Goal: Navigation & Orientation: Find specific page/section

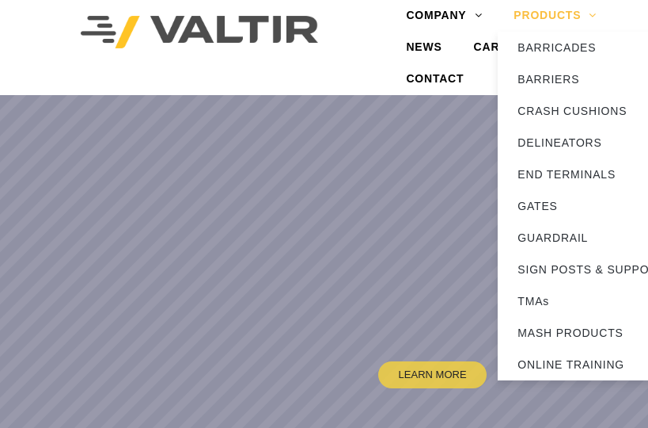
click at [507, 29] on link "PRODUCTS" at bounding box center [555, 16] width 115 height 32
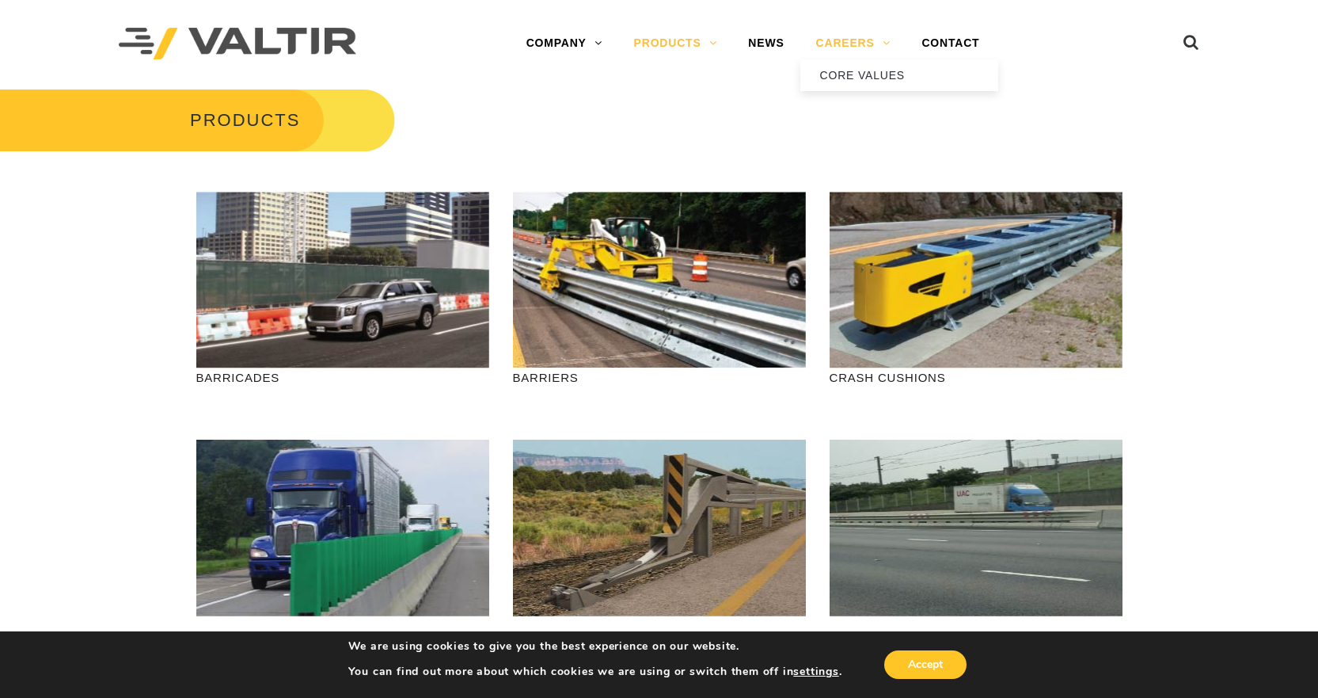
click at [648, 42] on link "CAREERS" at bounding box center [854, 44] width 106 height 32
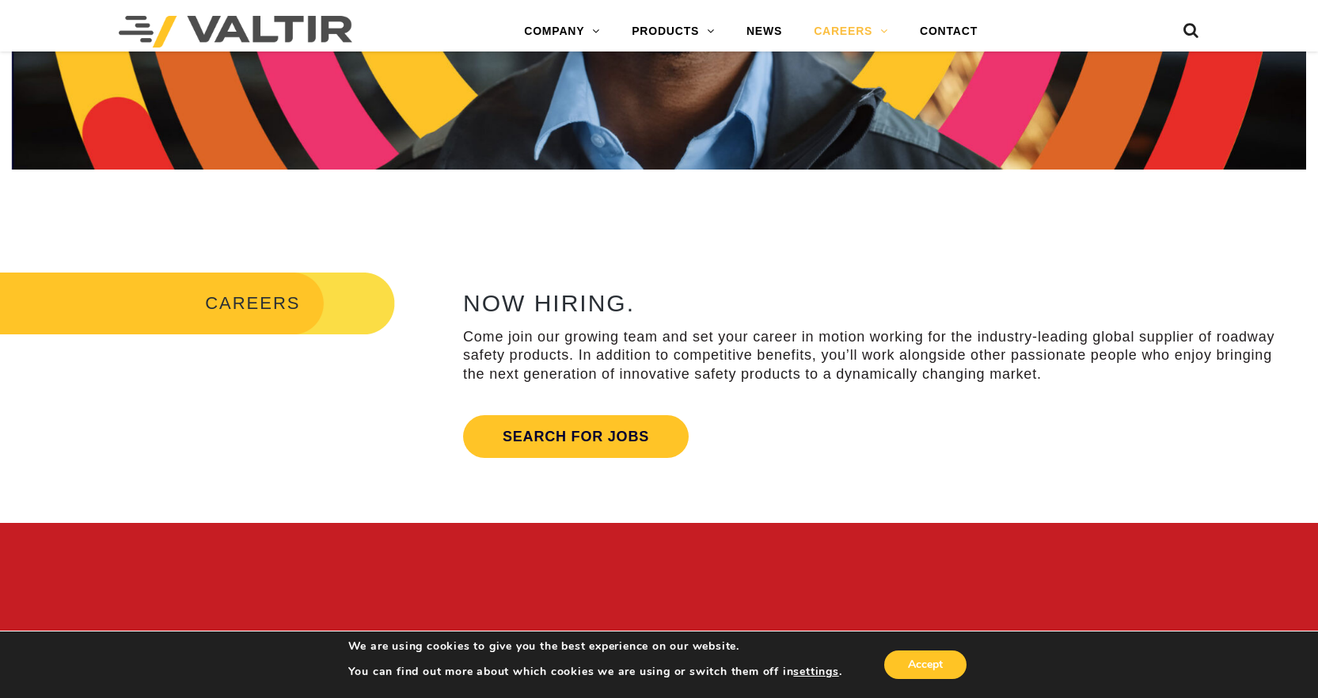
scroll to position [554, 0]
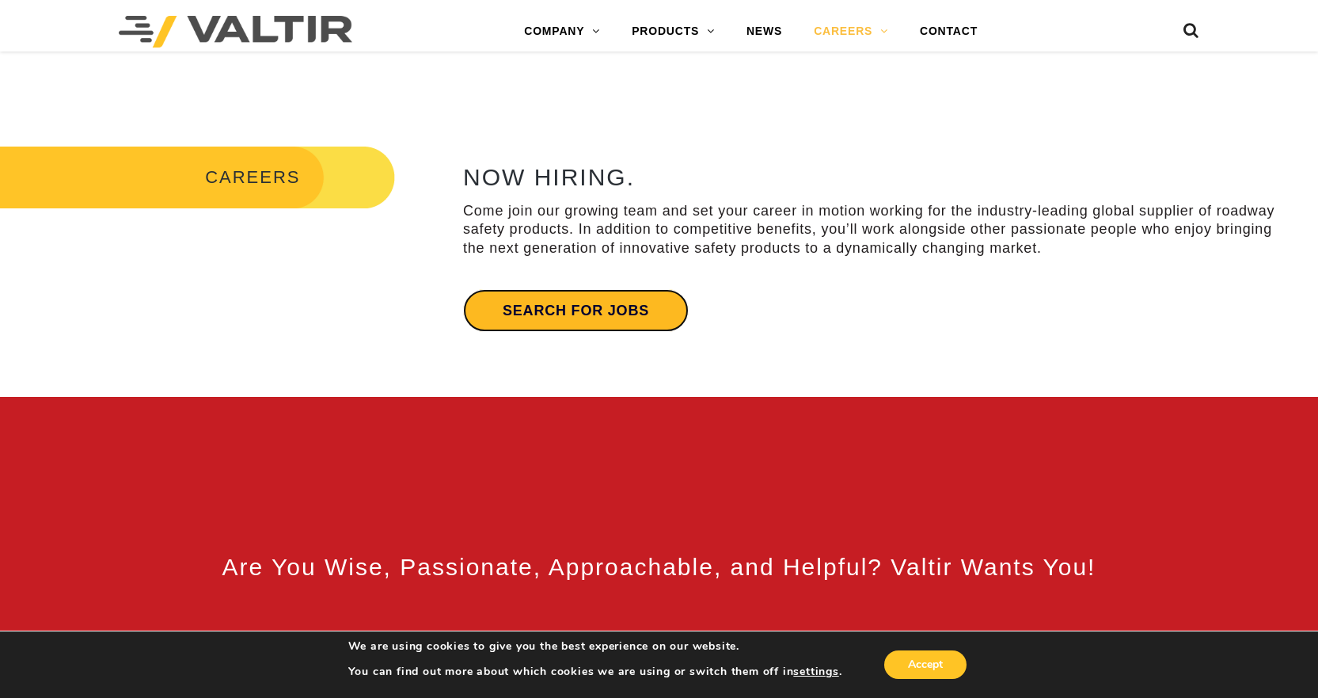
click at [603, 312] on link "Search for jobs" at bounding box center [576, 310] width 226 height 43
